Goal: Find specific page/section: Find specific page/section

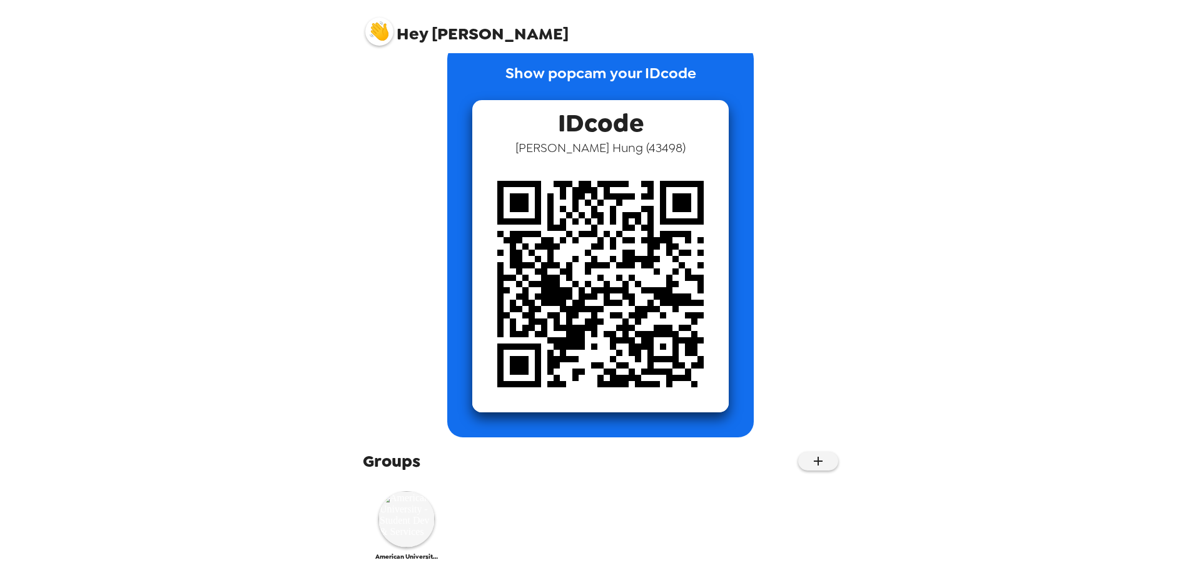
scroll to position [44, 0]
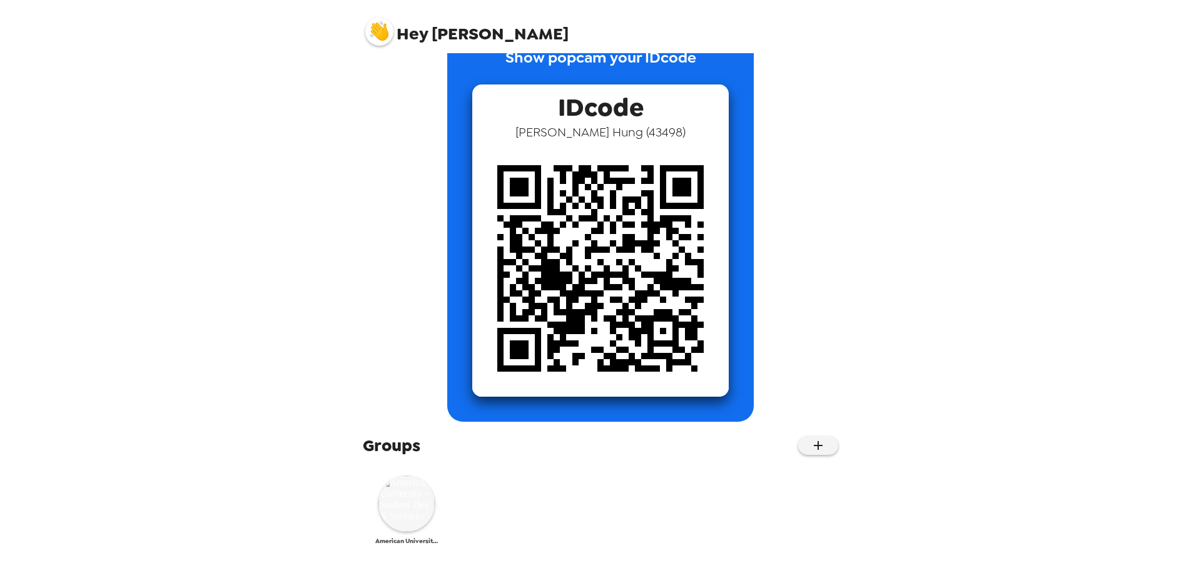
click at [423, 495] on img at bounding box center [406, 503] width 56 height 56
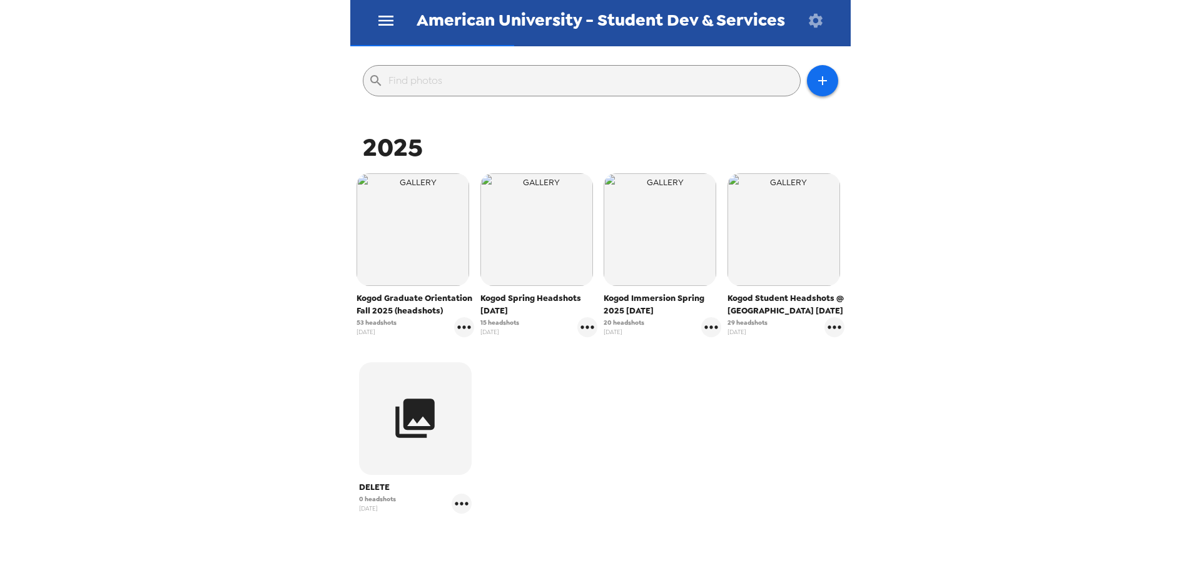
scroll to position [125, 0]
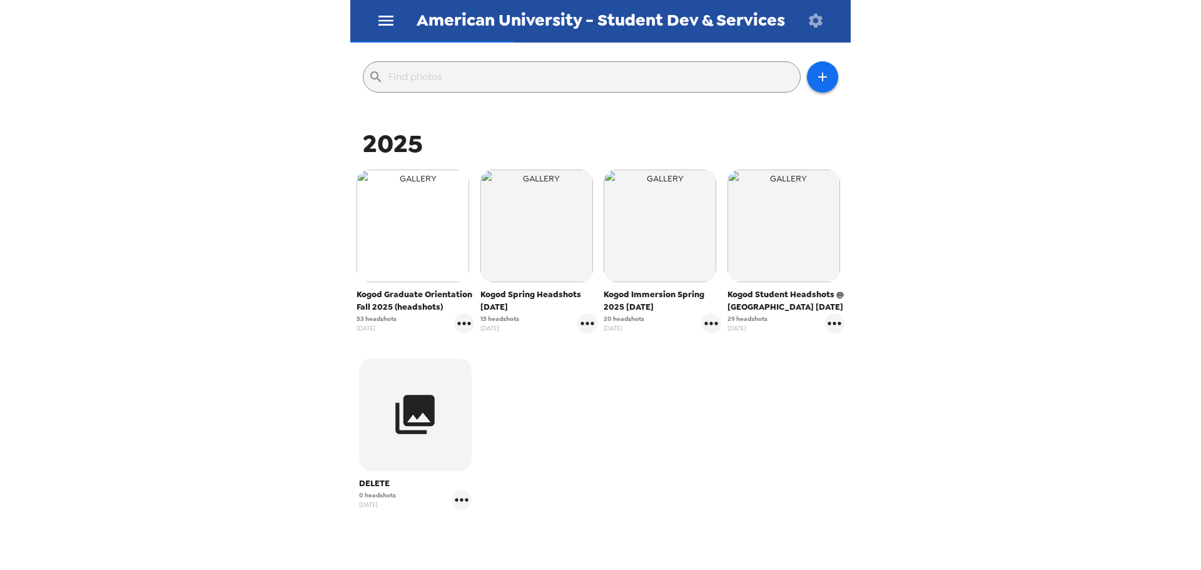
click at [414, 260] on img "button" at bounding box center [413, 226] width 113 height 113
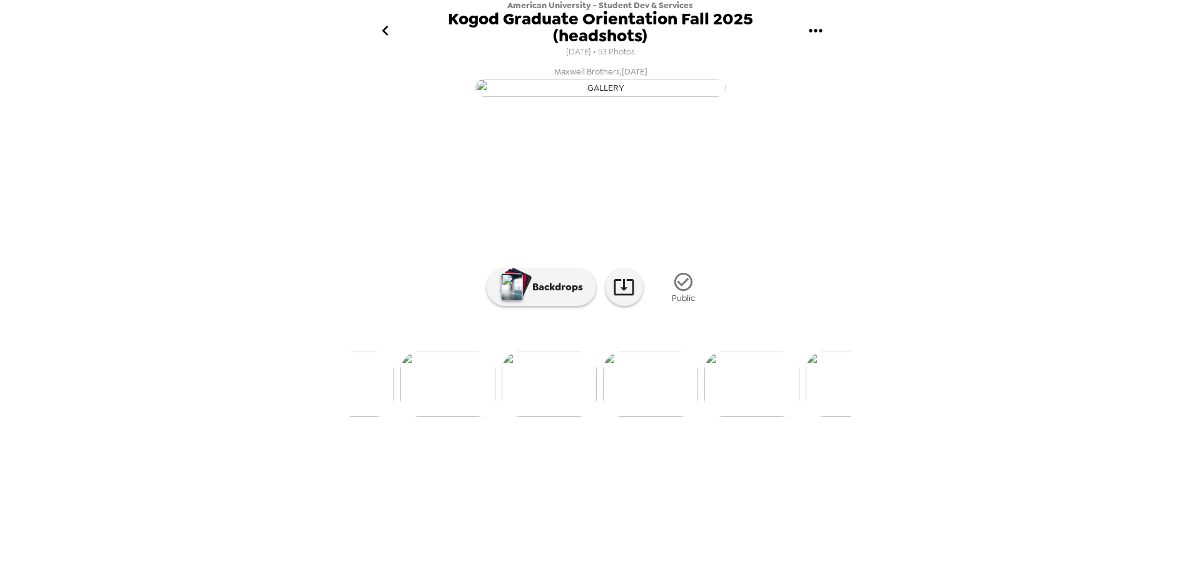
scroll to position [0, 2798]
click at [918, 303] on div "American University - Student Dev & Services Kogod Graduate Orientation Fall 20…" at bounding box center [600, 285] width 1201 height 570
